Goal: Transaction & Acquisition: Purchase product/service

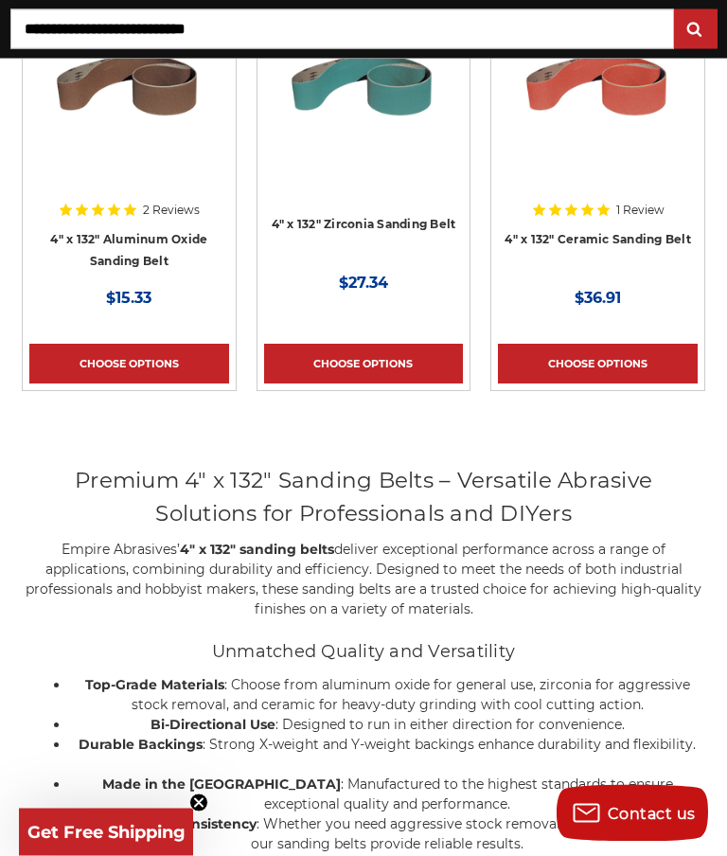
scroll to position [475, 0]
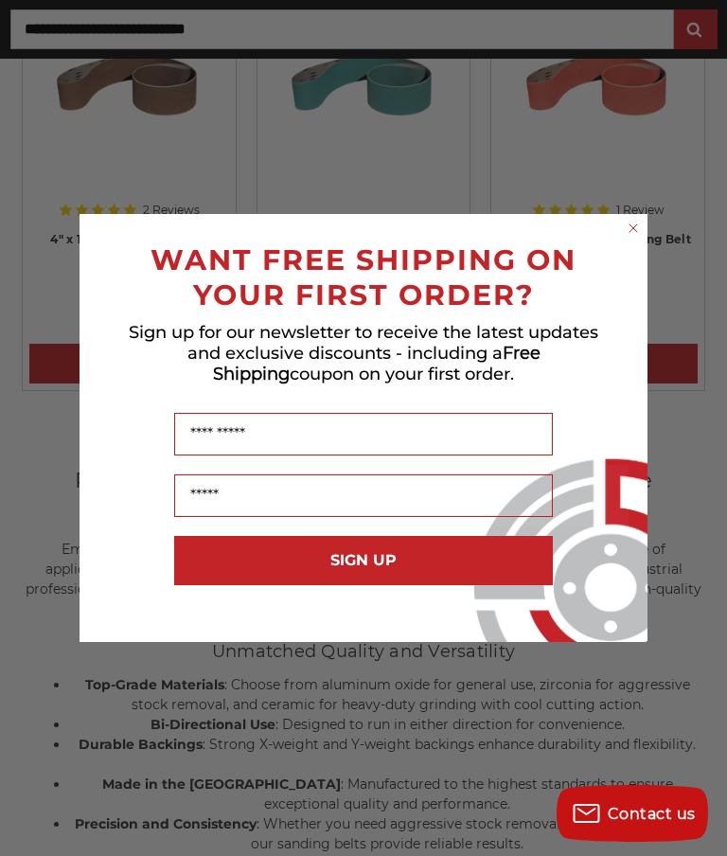
click at [639, 238] on circle "Close dialog" at bounding box center [634, 229] width 18 height 18
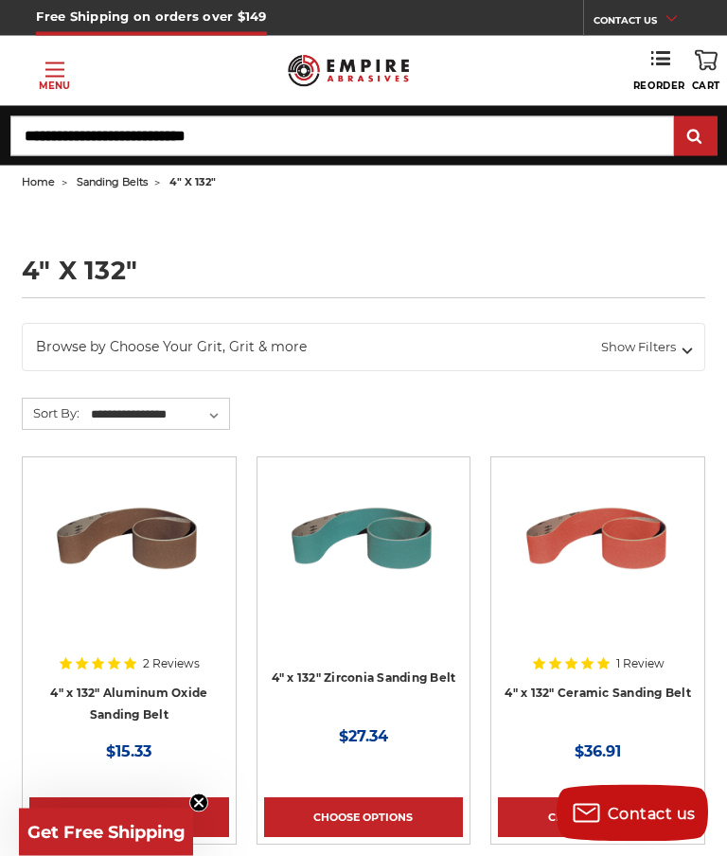
scroll to position [0, 0]
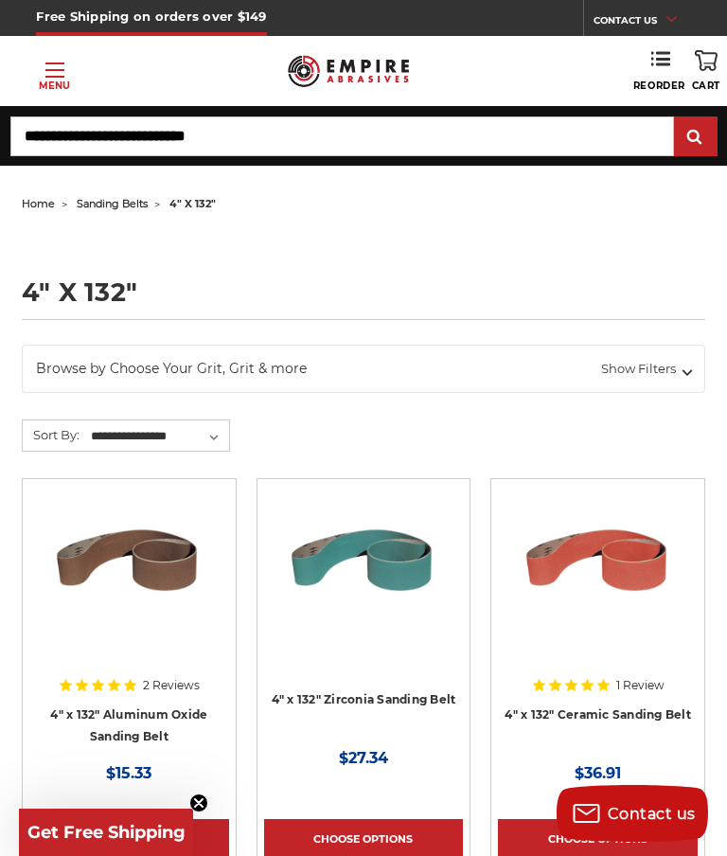
click at [73, 71] on link "Toggle menu Menu" at bounding box center [54, 71] width 109 height 44
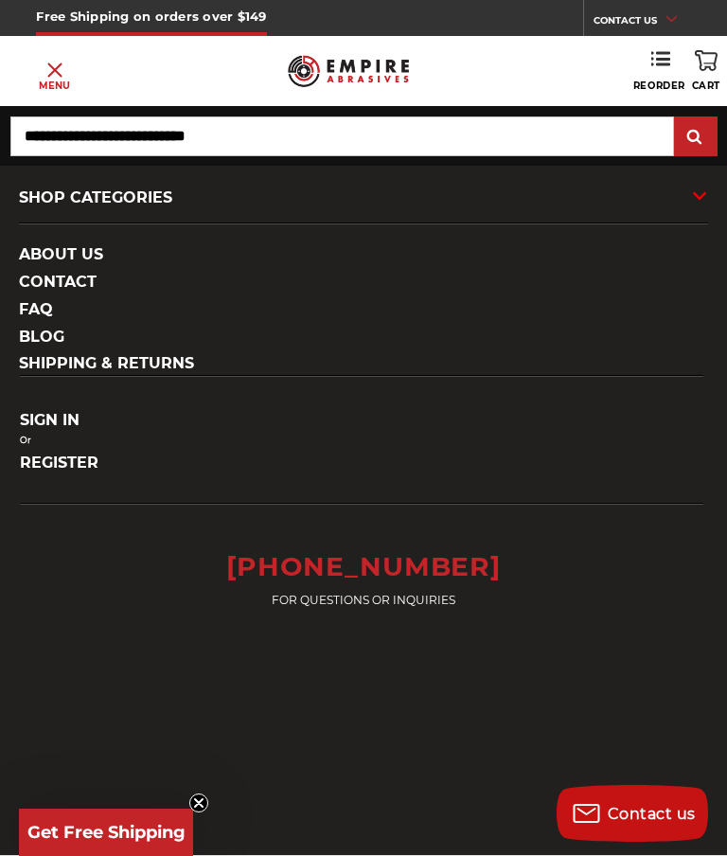
click at [154, 195] on div "SHOP CATEGORIES" at bounding box center [363, 197] width 689 height 51
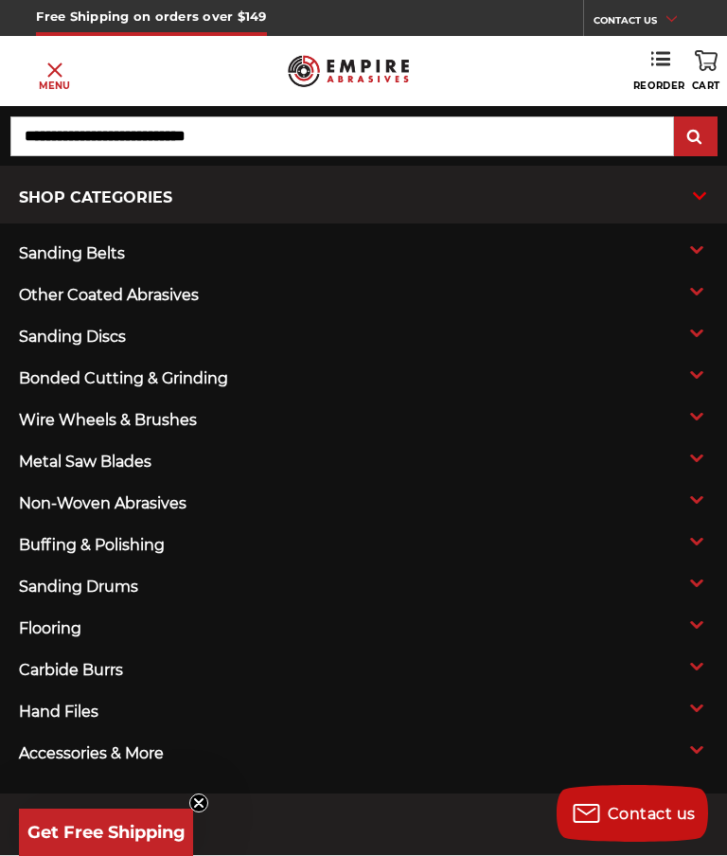
click at [176, 542] on span "buffing & polishing" at bounding box center [294, 545] width 551 height 28
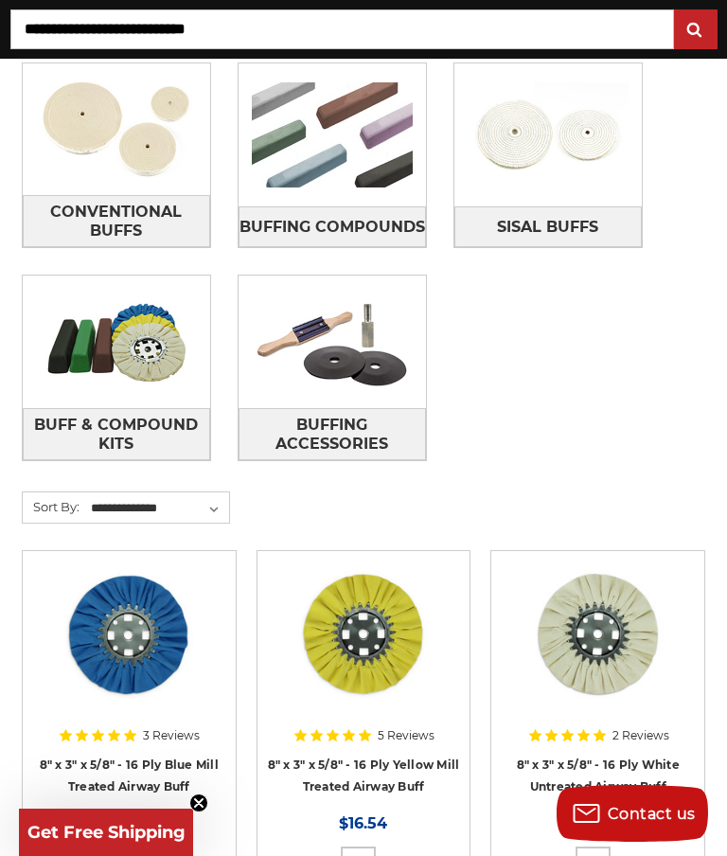
scroll to position [663, 0]
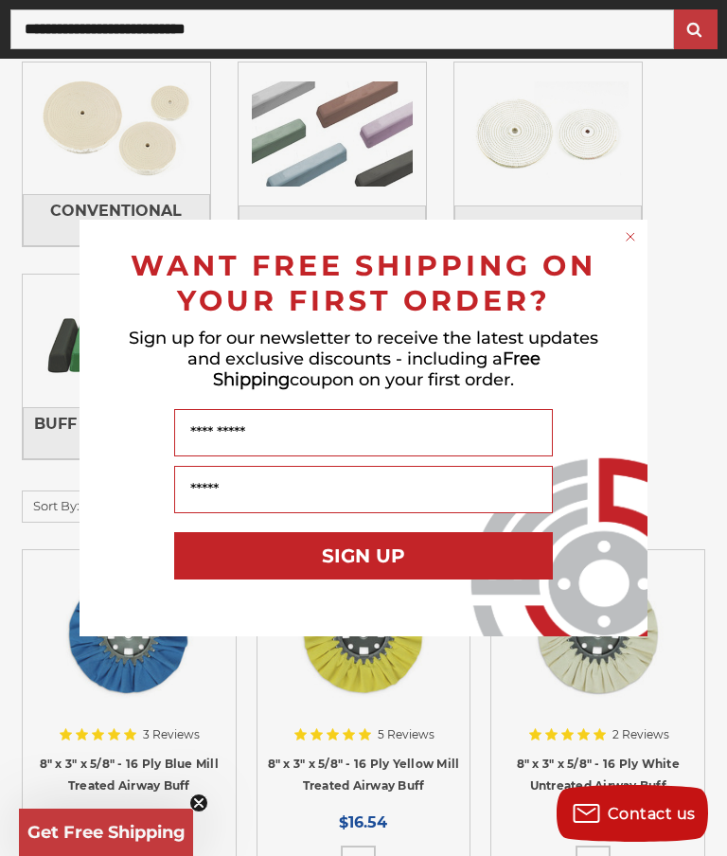
click at [635, 246] on circle "Close dialog" at bounding box center [631, 237] width 18 height 18
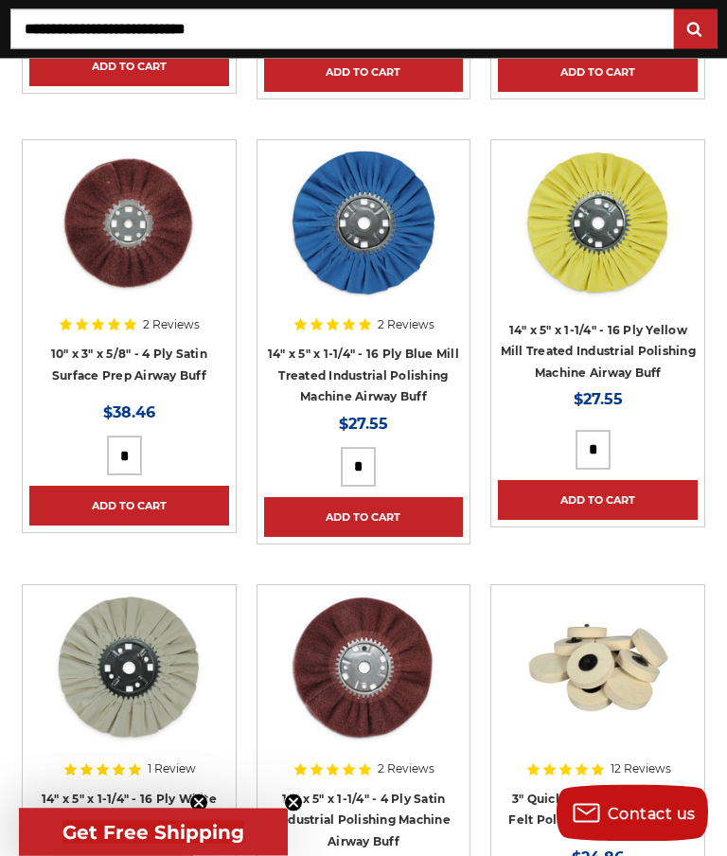
scroll to position [2376, 0]
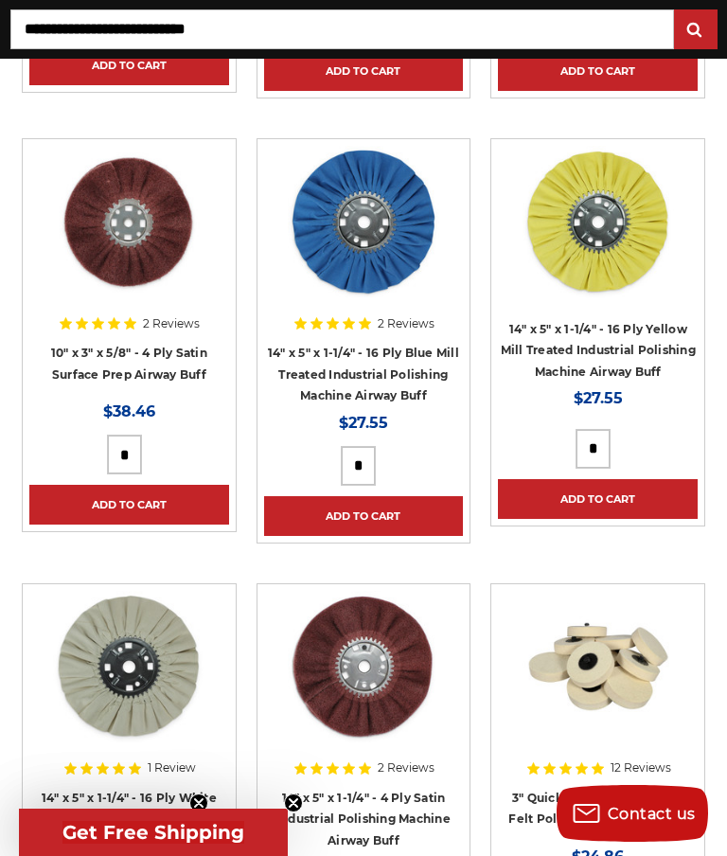
click at [616, 798] on link "3" Quick Change Polish Plus Felt Polishing Discs - 10 Pack" at bounding box center [598, 809] width 179 height 36
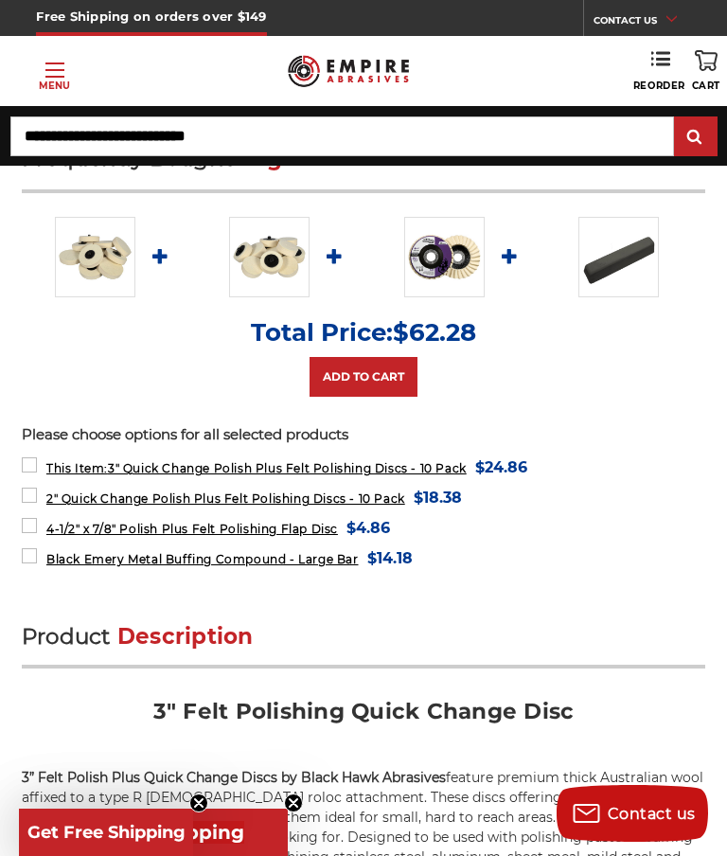
scroll to position [1295, 0]
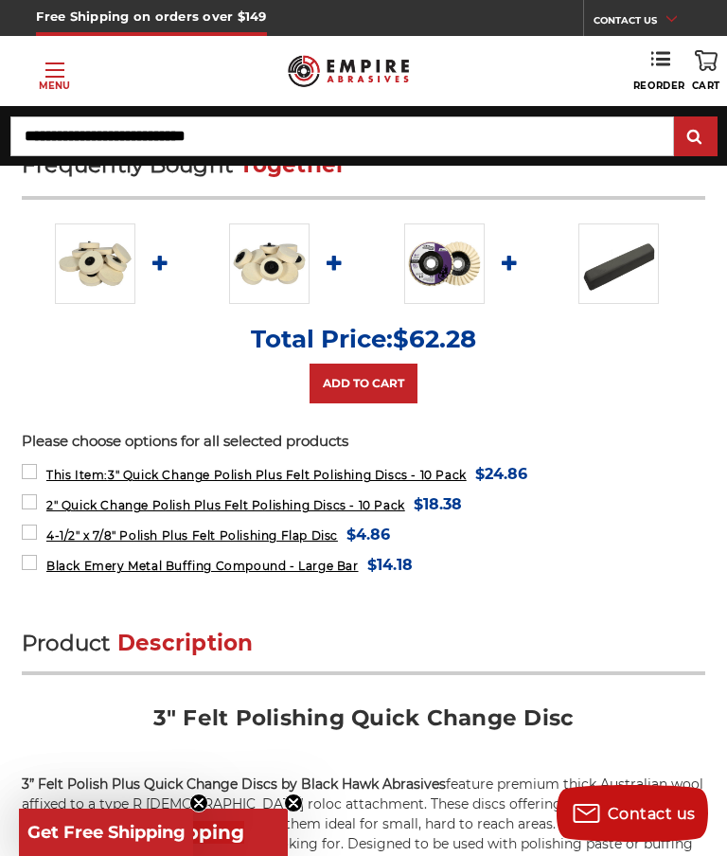
click at [405, 507] on span "2" Quick Change Polish Plus Felt Polishing Discs - 10 Pack" at bounding box center [225, 505] width 359 height 14
click at [402, 504] on span "2" Quick Change Polish Plus Felt Polishing Discs - 10 Pack" at bounding box center [225, 505] width 359 height 14
click at [298, 266] on img at bounding box center [269, 264] width 81 height 81
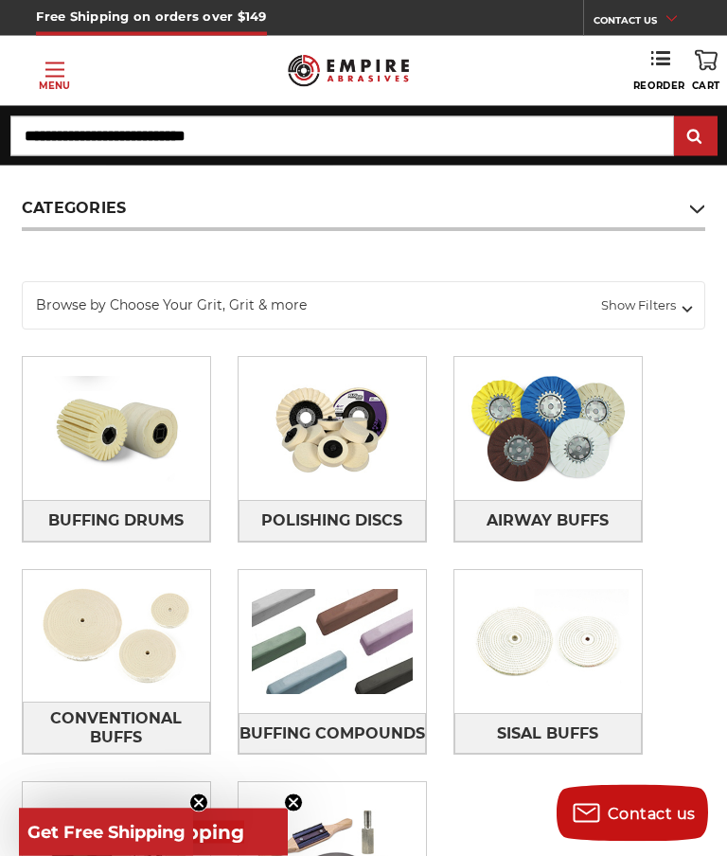
scroll to position [155, 0]
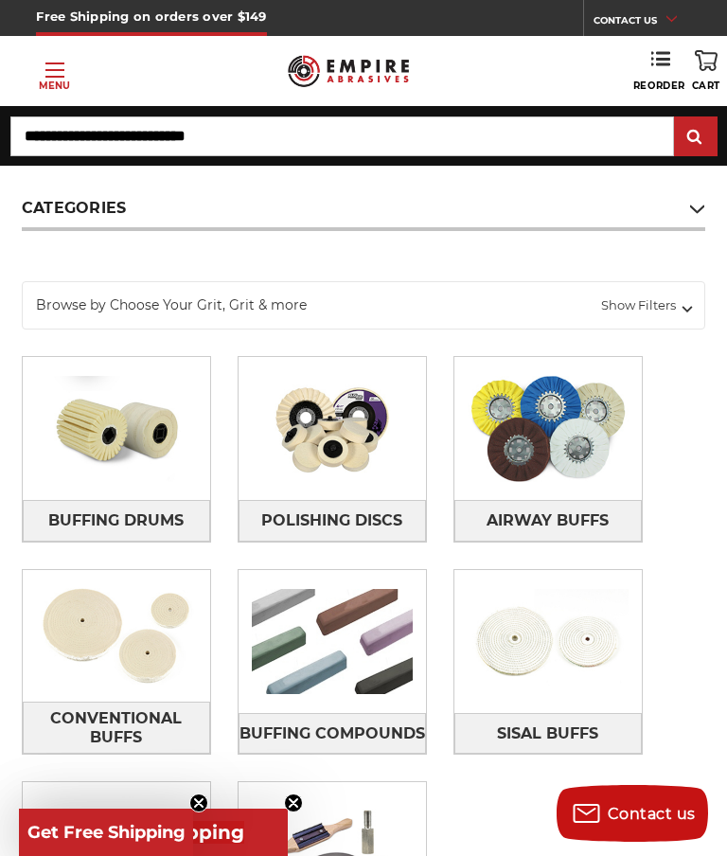
click at [78, 65] on link "Toggle menu Menu" at bounding box center [54, 71] width 109 height 44
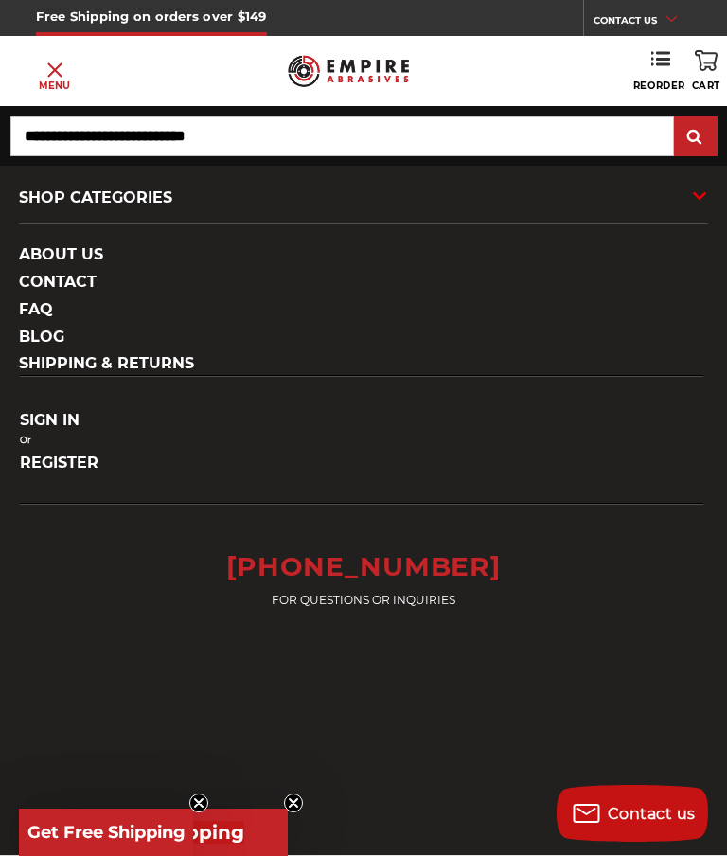
click at [169, 209] on div "SHOP CATEGORIES" at bounding box center [363, 197] width 689 height 51
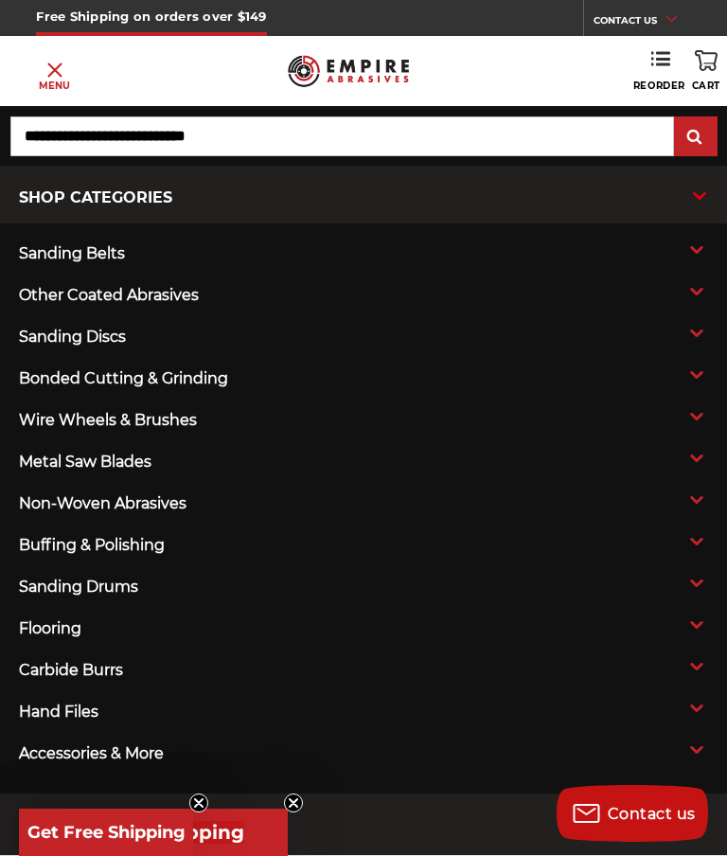
click at [199, 510] on span "non-woven abrasives" at bounding box center [294, 504] width 551 height 28
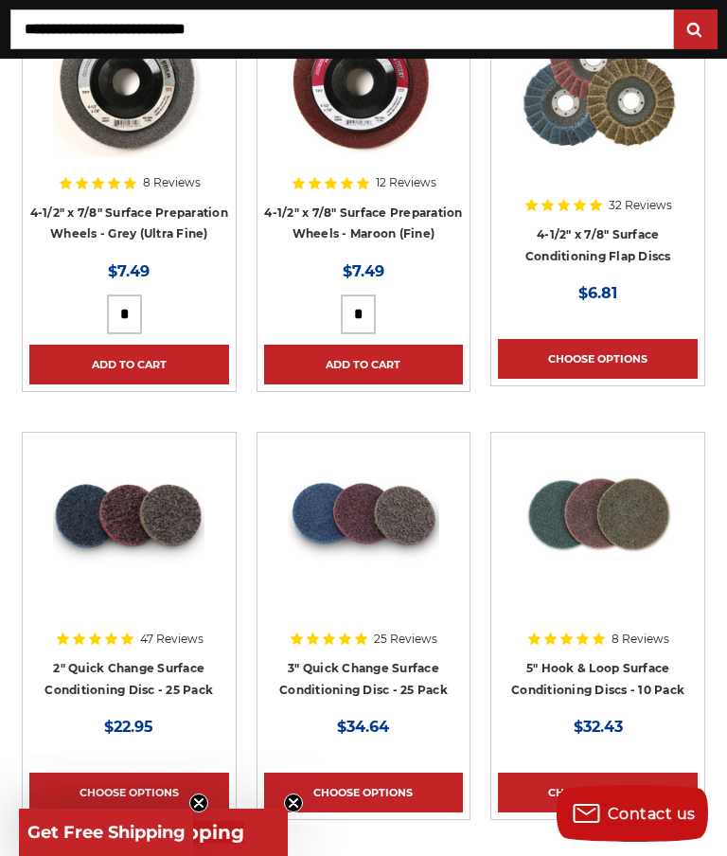
scroll to position [2516, 0]
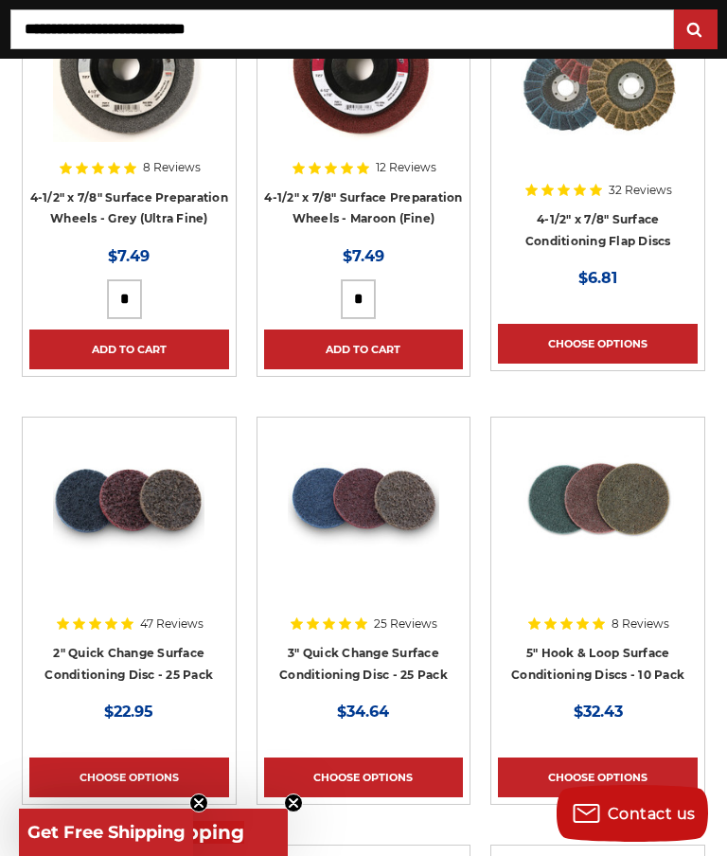
click at [160, 655] on link "2" Quick Change Surface Conditioning Disc - 25 Pack" at bounding box center [129, 664] width 169 height 36
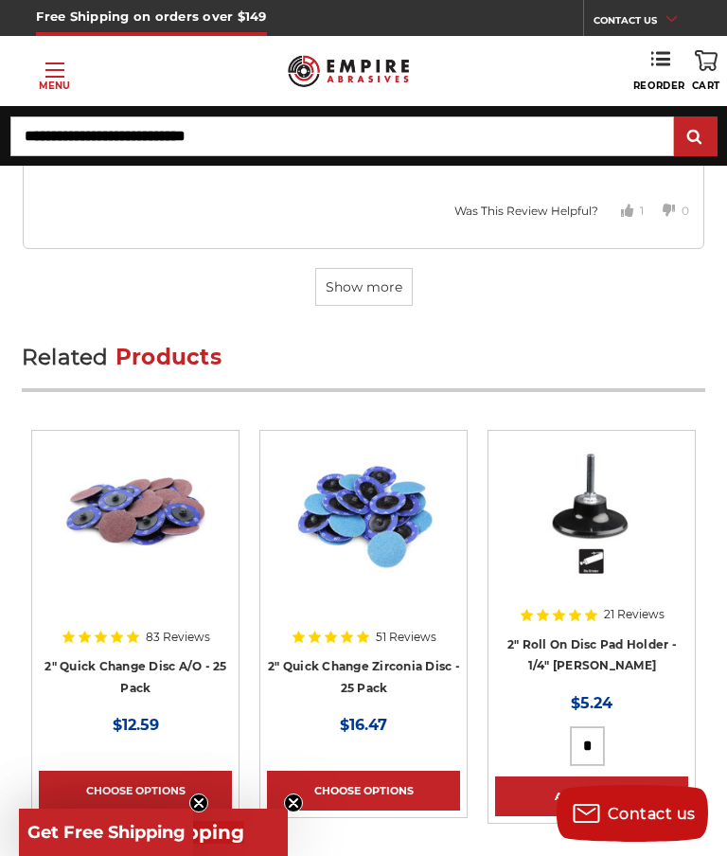
scroll to position [6473, 0]
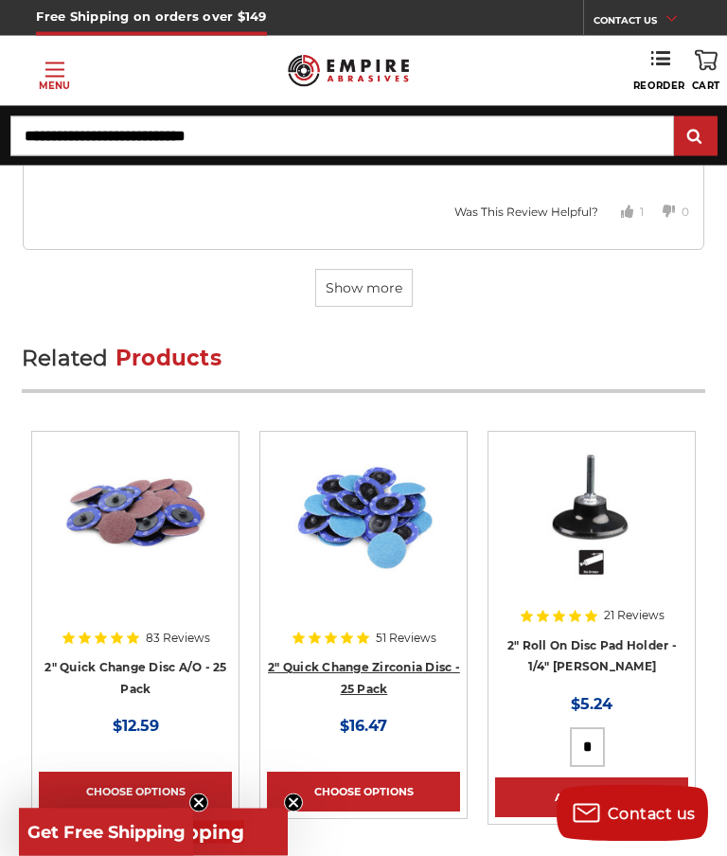
click at [389, 674] on link "2" Quick Change Zirconia Disc - 25 Pack" at bounding box center [364, 679] width 192 height 36
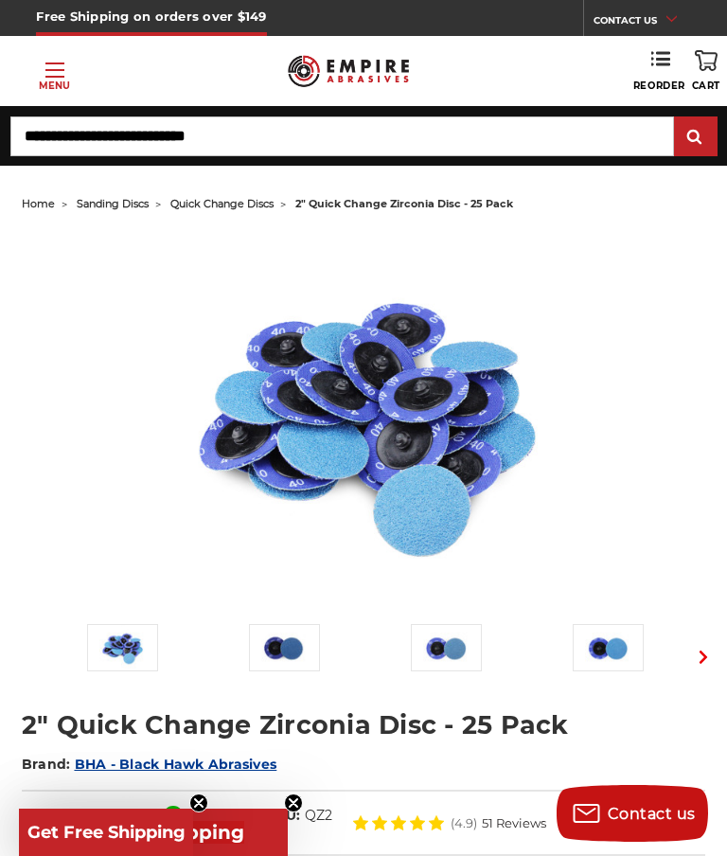
click at [298, 653] on img at bounding box center [283, 647] width 45 height 45
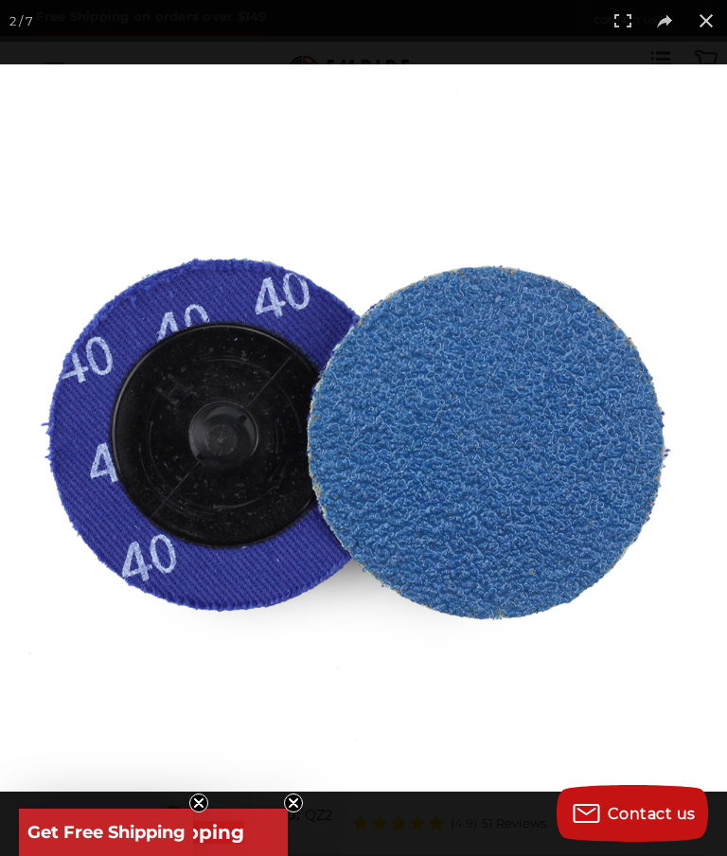
click at [610, 690] on img at bounding box center [363, 427] width 727 height 727
click at [529, 689] on img at bounding box center [363, 427] width 727 height 727
click at [207, 795] on circle "Close teaser" at bounding box center [199, 804] width 18 height 18
click at [703, 24] on button at bounding box center [707, 21] width 42 height 42
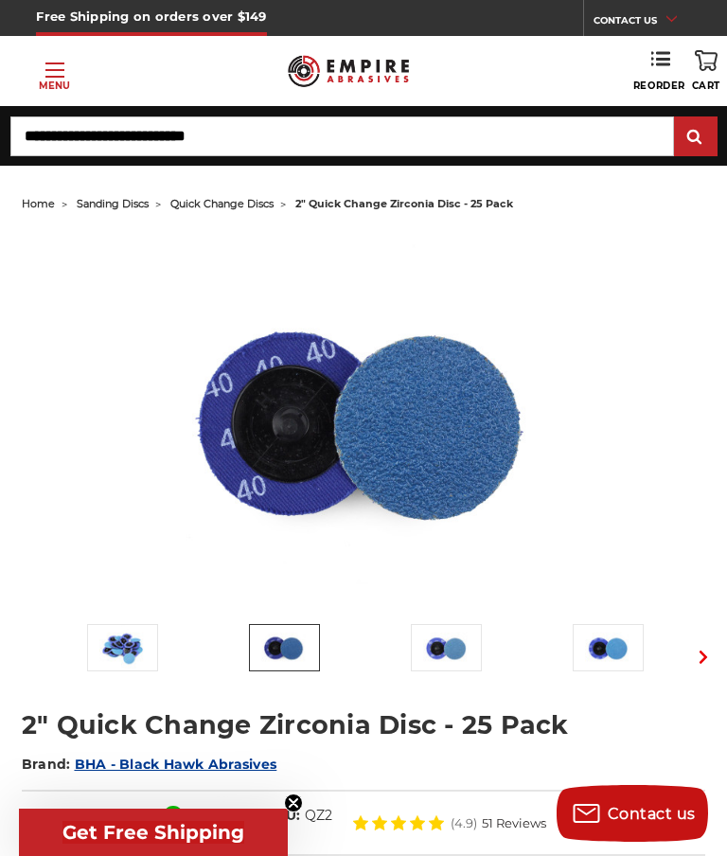
click at [469, 660] on img at bounding box center [445, 647] width 45 height 45
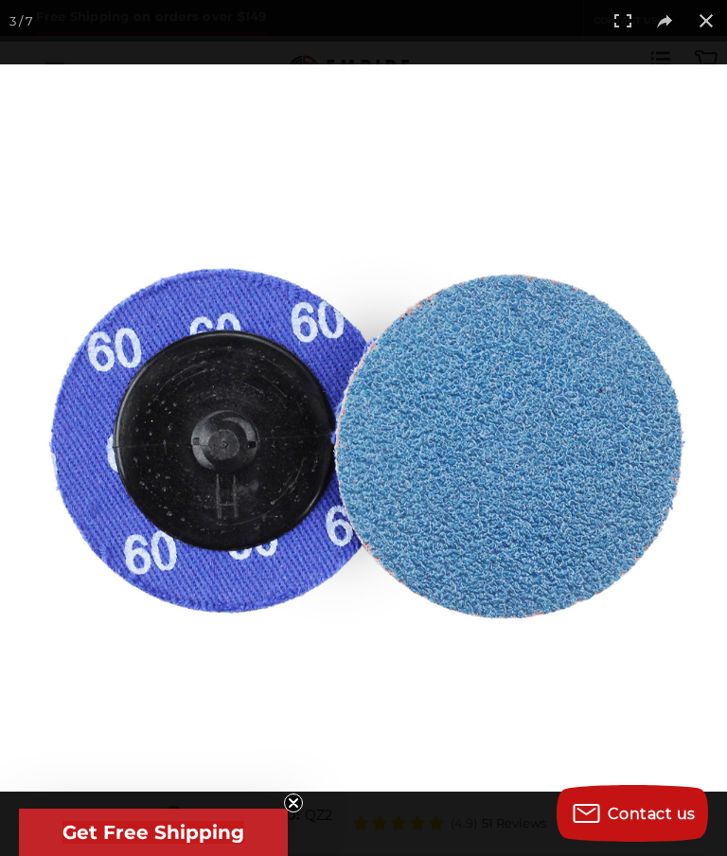
click at [699, 25] on button at bounding box center [707, 21] width 42 height 42
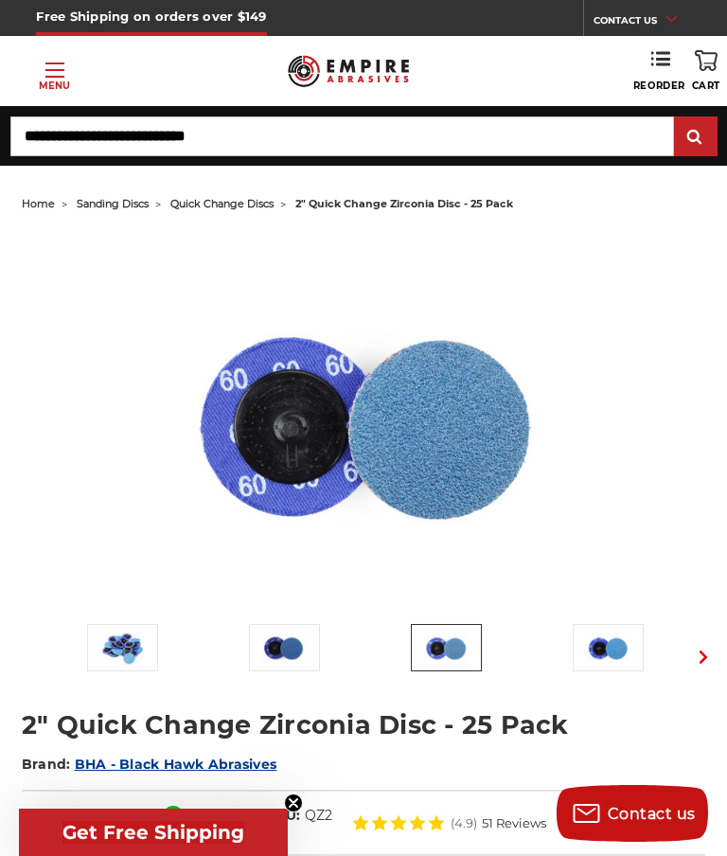
click at [712, 665] on button "Next" at bounding box center [703, 657] width 41 height 45
click at [716, 652] on button "Next" at bounding box center [703, 657] width 41 height 45
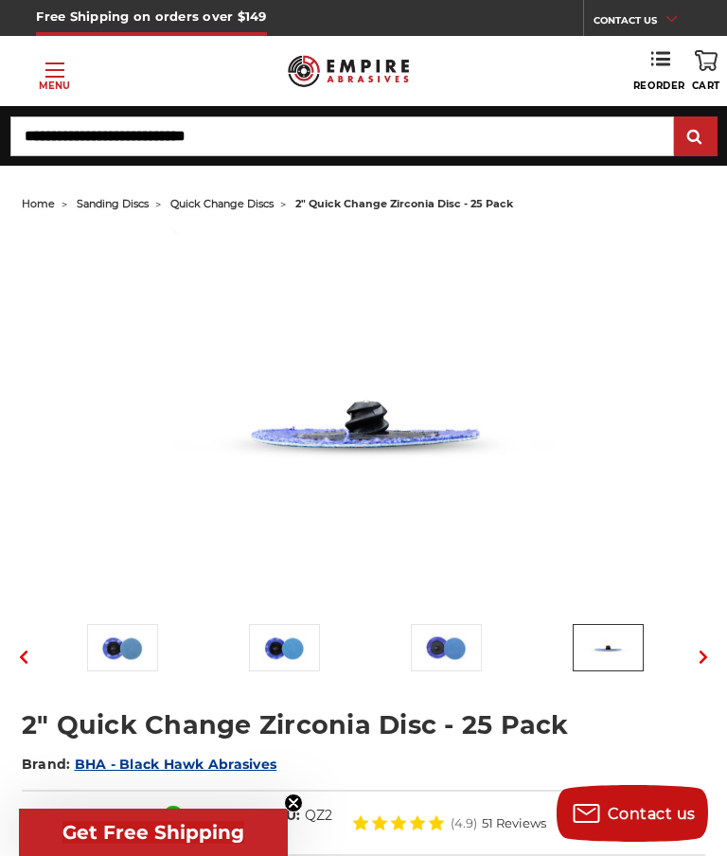
click at [629, 650] on img at bounding box center [607, 647] width 45 height 45
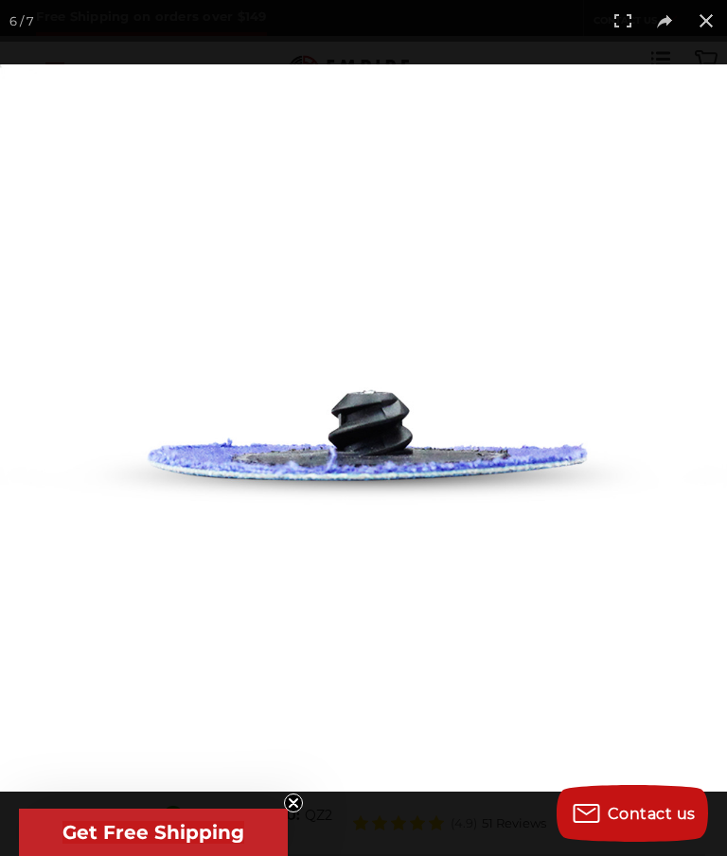
click at [702, 18] on button at bounding box center [707, 21] width 42 height 42
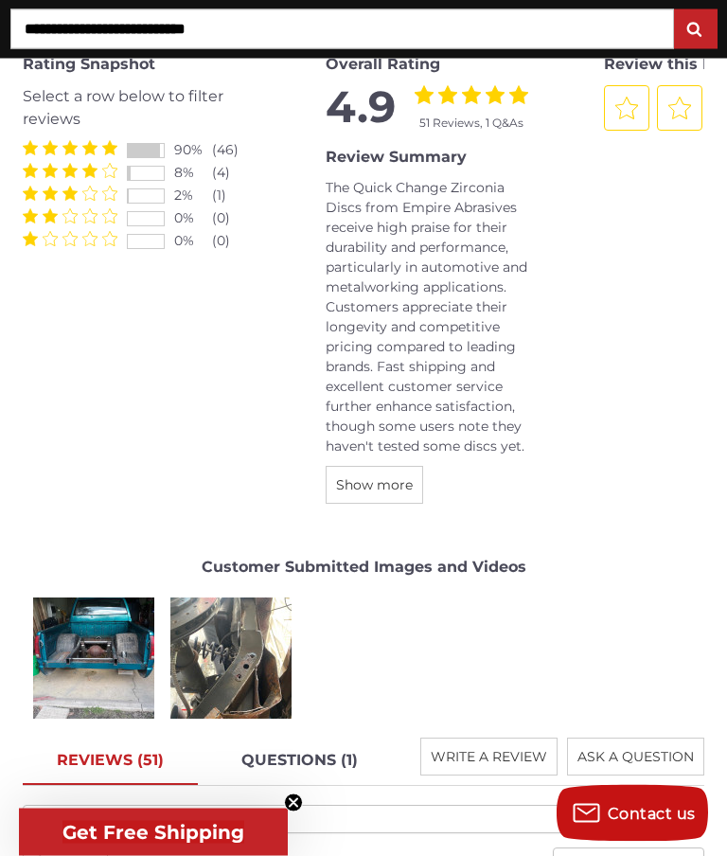
scroll to position [3009, 0]
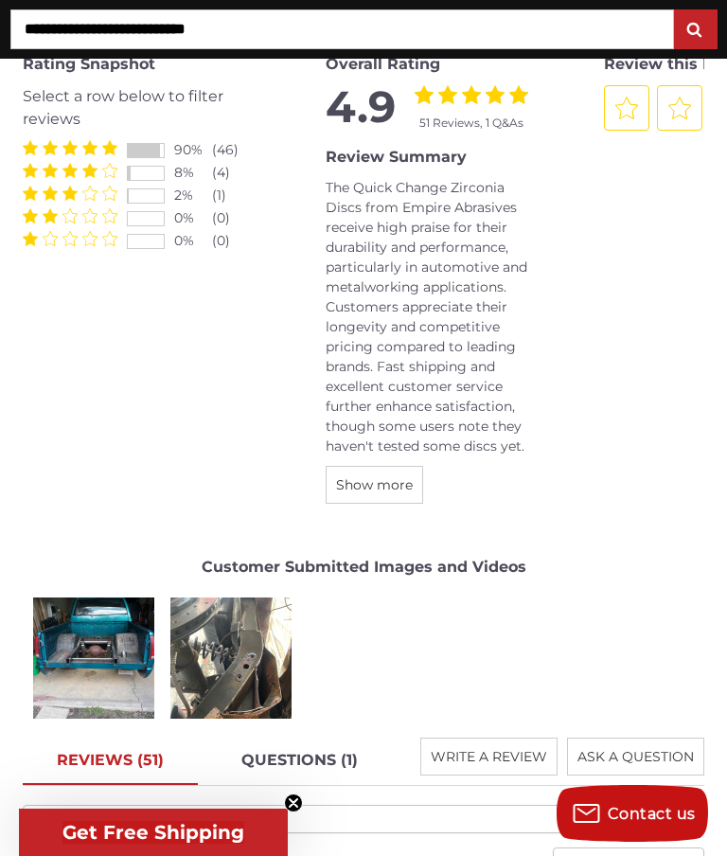
click at [144, 635] on div "[PERSON_NAME]" at bounding box center [94, 658] width 134 height 134
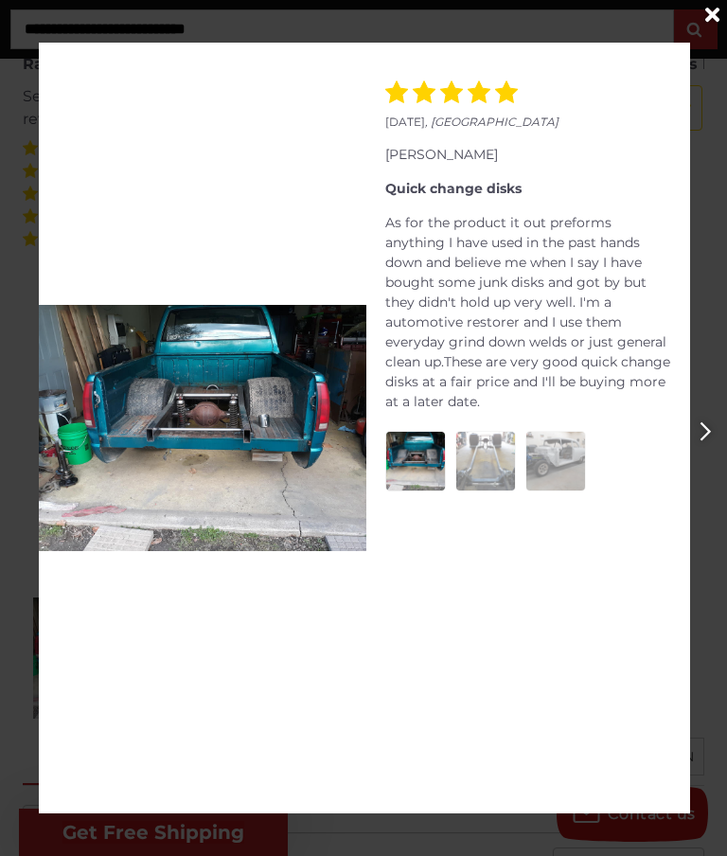
click at [508, 455] on img at bounding box center [485, 461] width 59 height 59
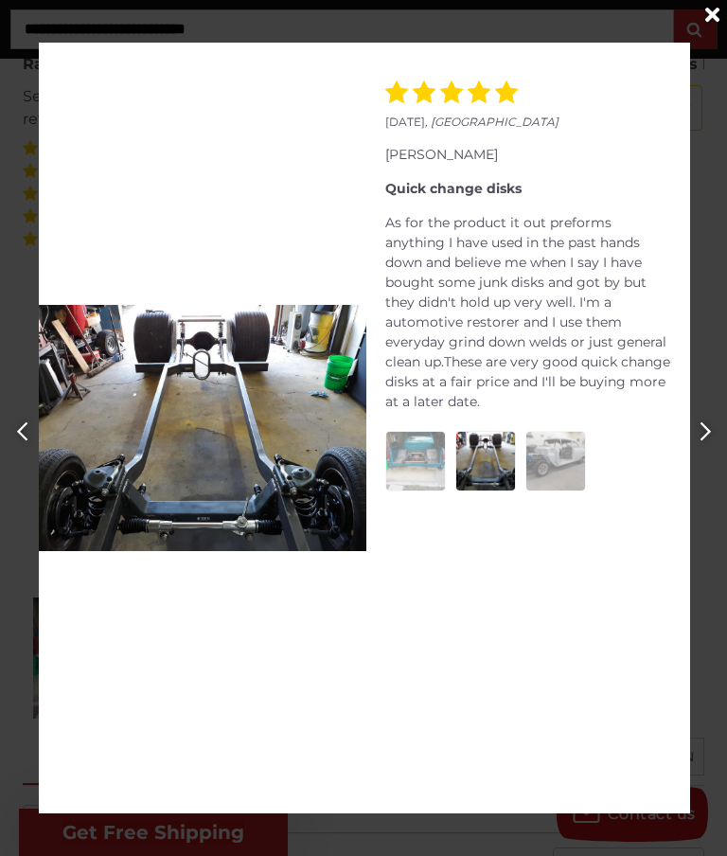
click at [574, 434] on img at bounding box center [556, 461] width 59 height 59
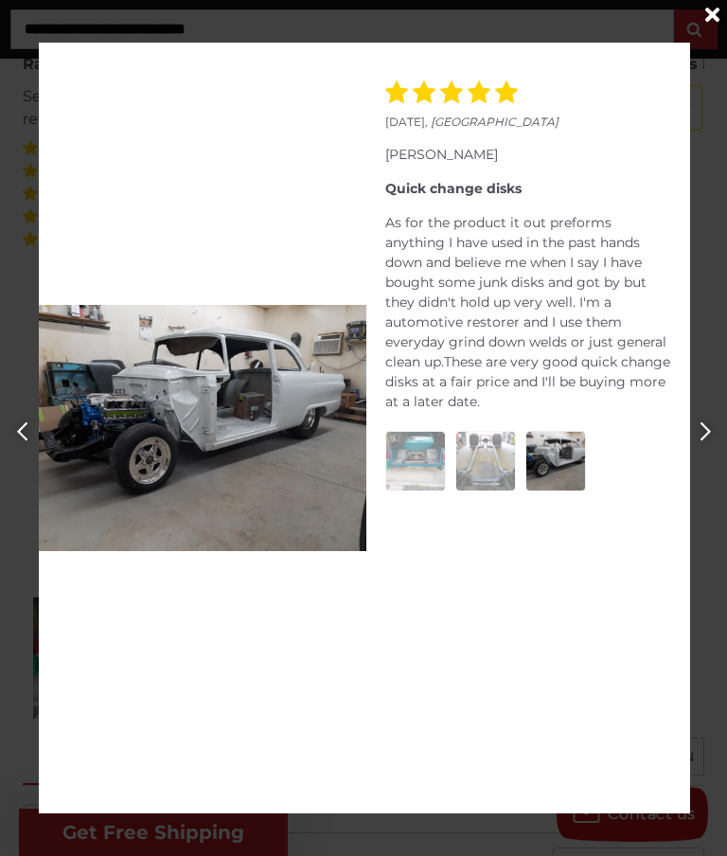
scroll to position [2998, 0]
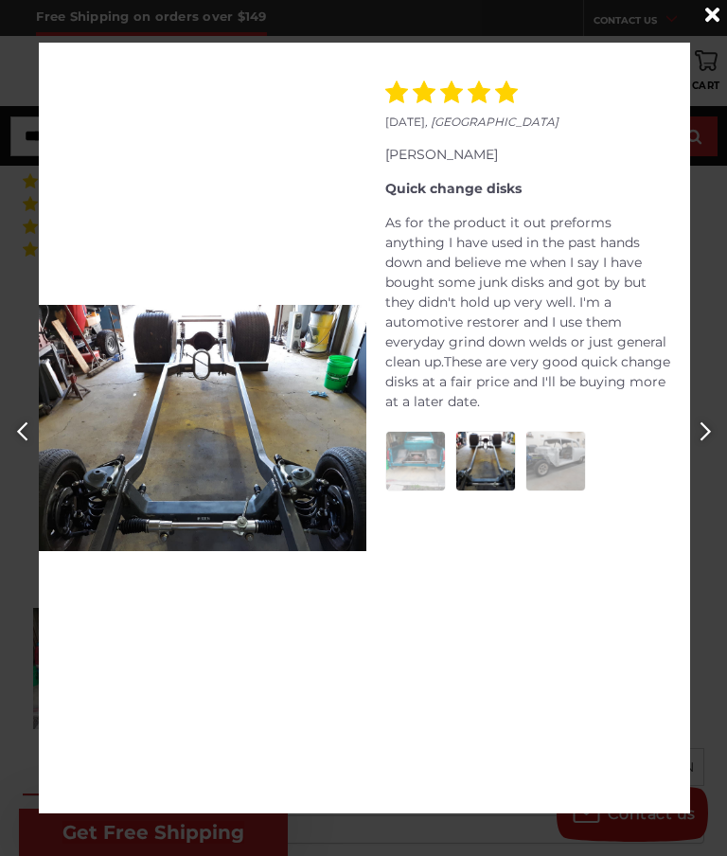
click at [292, 510] on img at bounding box center [203, 428] width 328 height 246
click at [286, 478] on img at bounding box center [203, 428] width 328 height 246
click at [429, 447] on img at bounding box center [415, 461] width 59 height 59
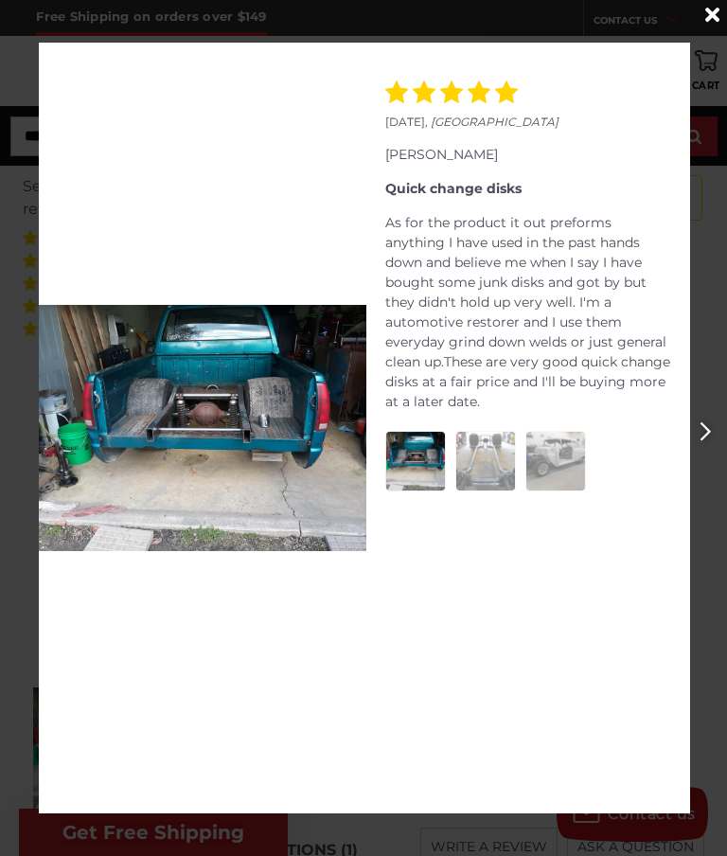
scroll to position [2729, 0]
